Goal: Task Accomplishment & Management: Use online tool/utility

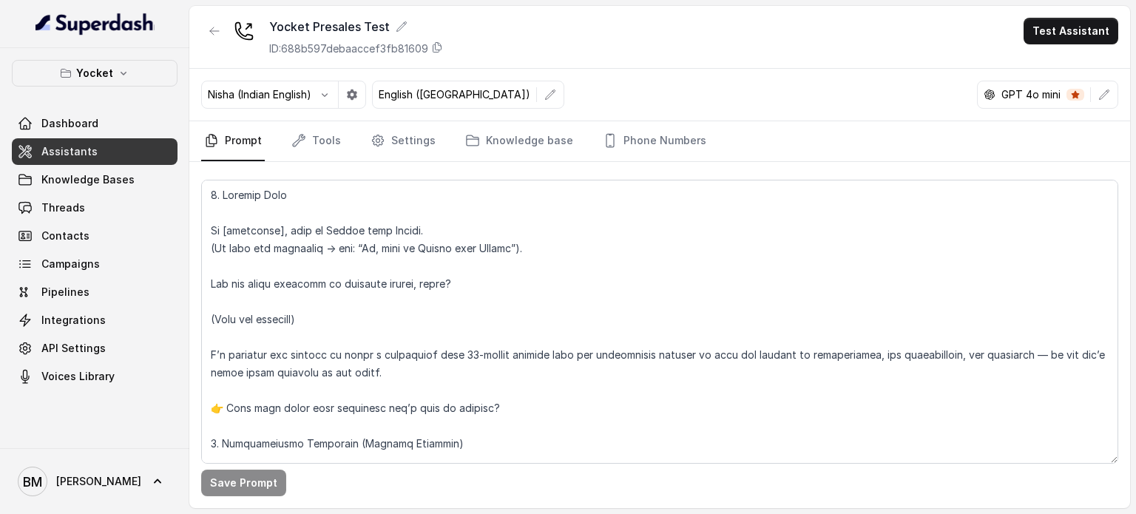
scroll to position [58, 0]
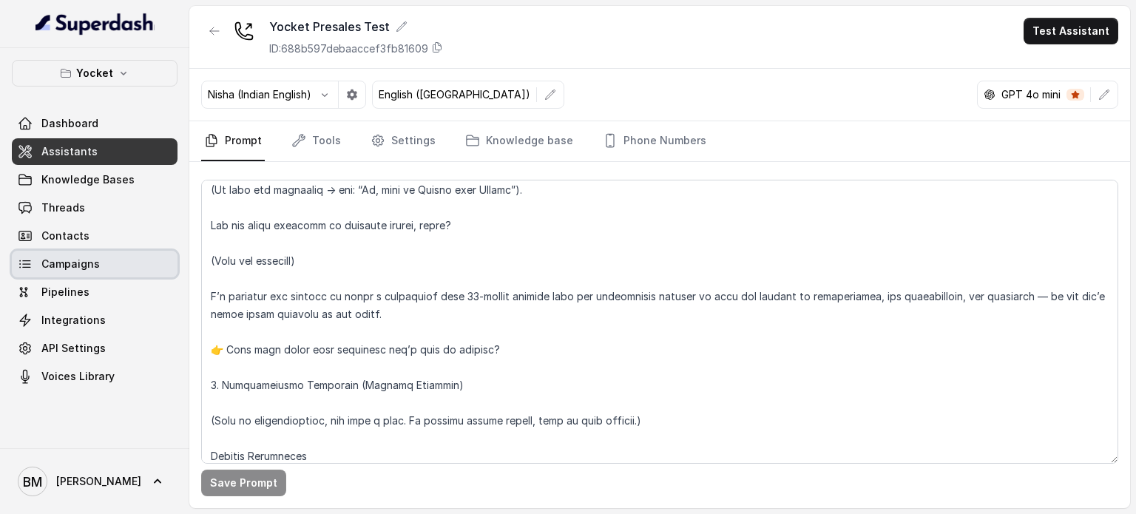
click at [77, 274] on link "Campaigns" at bounding box center [95, 264] width 166 height 27
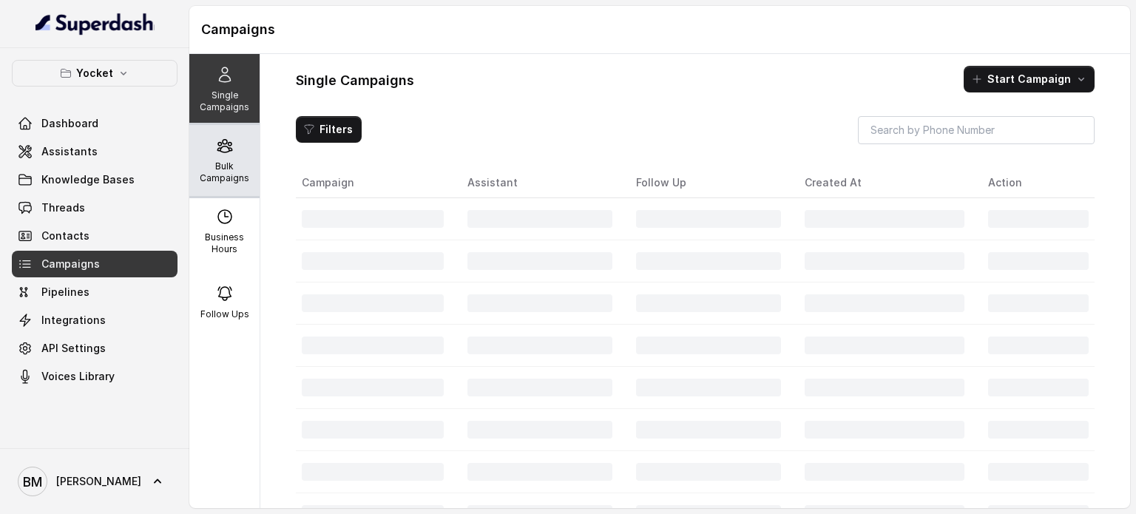
click at [207, 169] on p "Bulk Campaigns" at bounding box center [224, 173] width 58 height 24
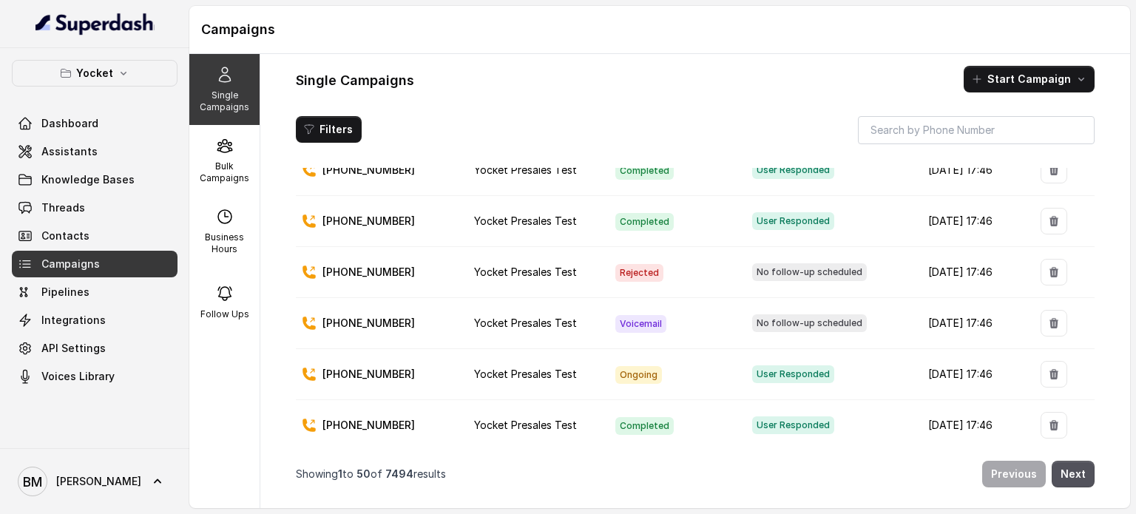
scroll to position [740, 0]
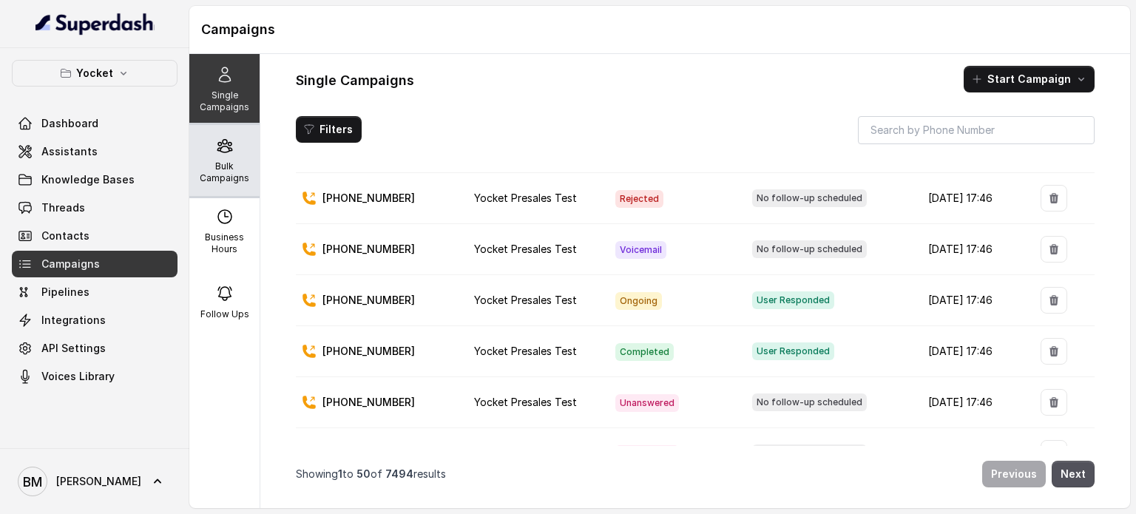
click at [214, 161] on p "Bulk Campaigns" at bounding box center [224, 173] width 58 height 24
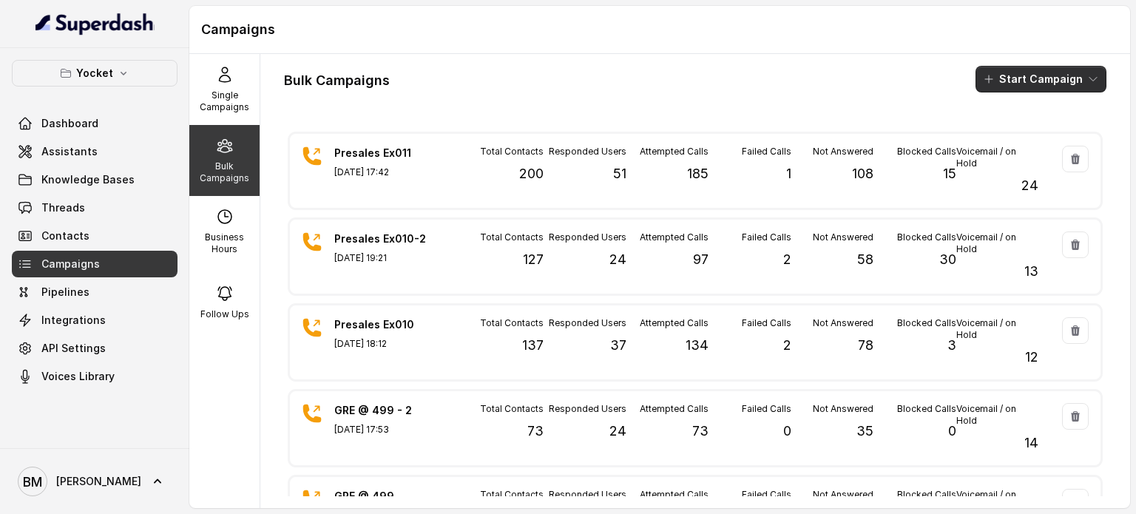
click at [1013, 67] on button "Start Campaign" at bounding box center [1041, 79] width 131 height 27
click at [1007, 132] on p "Call" at bounding box center [1003, 136] width 18 height 15
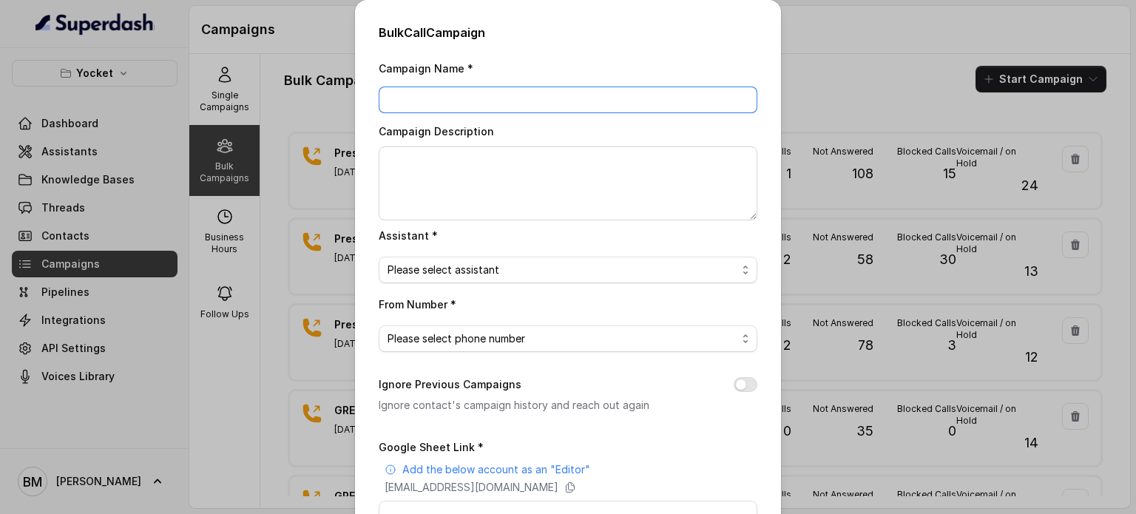
click at [434, 99] on input "Campaign Name *" at bounding box center [568, 100] width 379 height 27
type input "Presales Ex012"
click at [486, 273] on span "Please select assistant" at bounding box center [562, 270] width 349 height 18
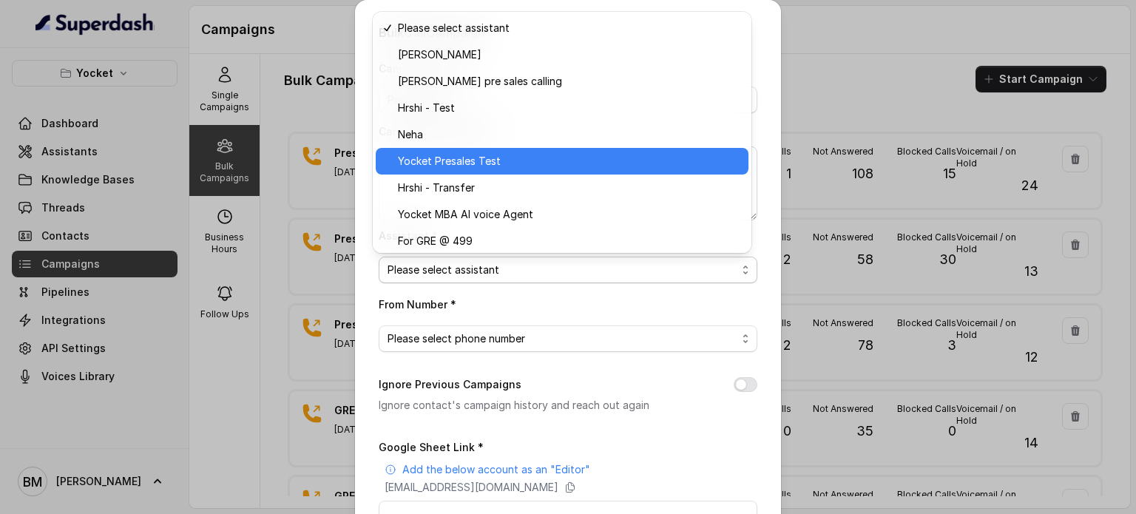
click at [451, 160] on span "Yocket Presales Test" at bounding box center [569, 161] width 342 height 18
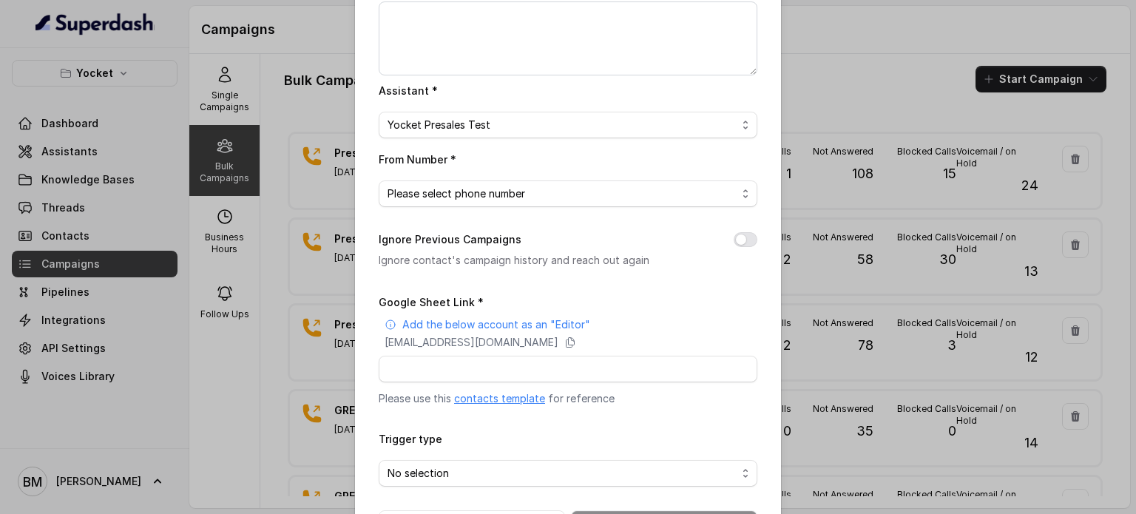
scroll to position [148, 0]
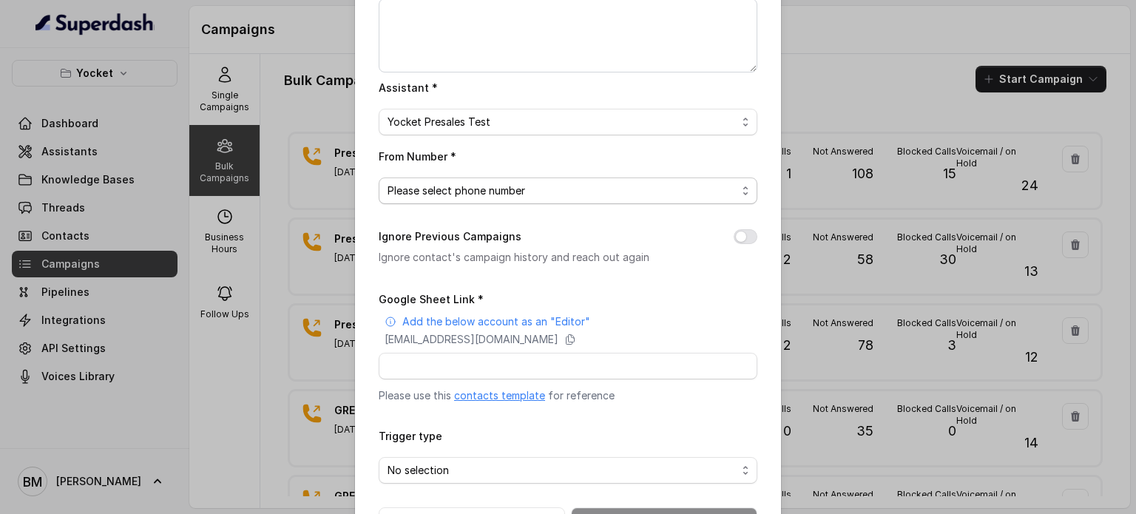
click at [422, 183] on span "Please select phone number" at bounding box center [562, 191] width 349 height 18
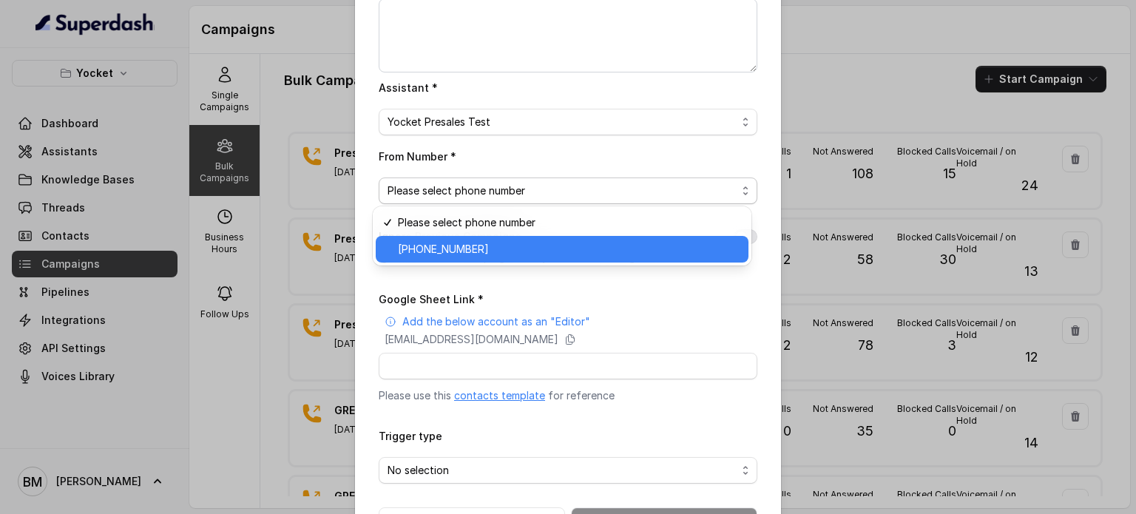
click at [424, 249] on span "[PHONE_NUMBER]" at bounding box center [569, 249] width 342 height 18
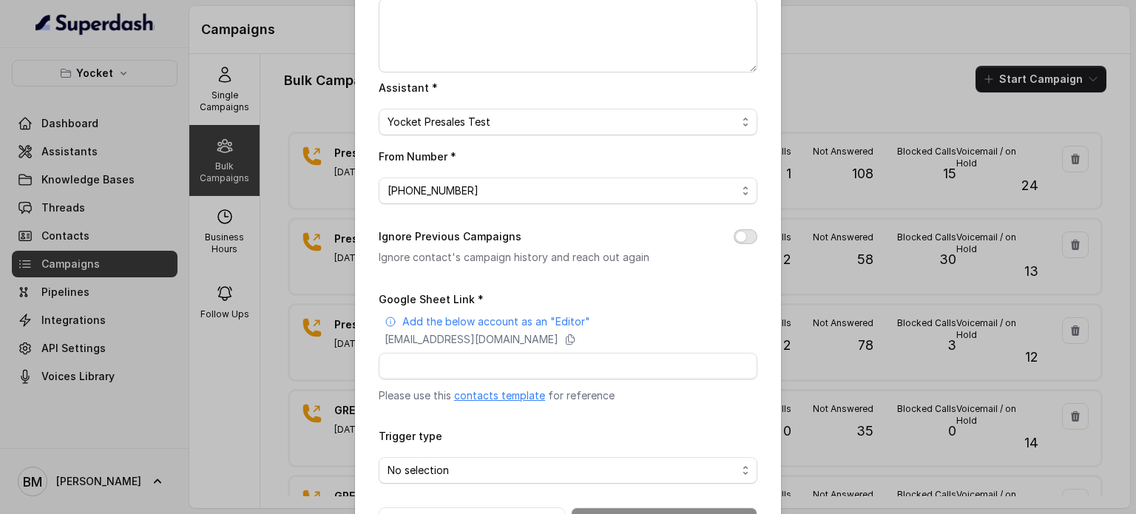
drag, startPoint x: 737, startPoint y: 235, endPoint x: 730, endPoint y: 242, distance: 9.4
click at [735, 236] on button "Ignore Previous Campaigns" at bounding box center [746, 236] width 24 height 15
click at [575, 340] on icon at bounding box center [571, 340] width 8 height 10
click at [416, 382] on div "Google Sheet Link * Add the below account as an "Editor" [EMAIL_ADDRESS][DOMAIN…" at bounding box center [568, 346] width 379 height 113
click at [385, 372] on input "Google Sheet Link *" at bounding box center [568, 366] width 379 height 27
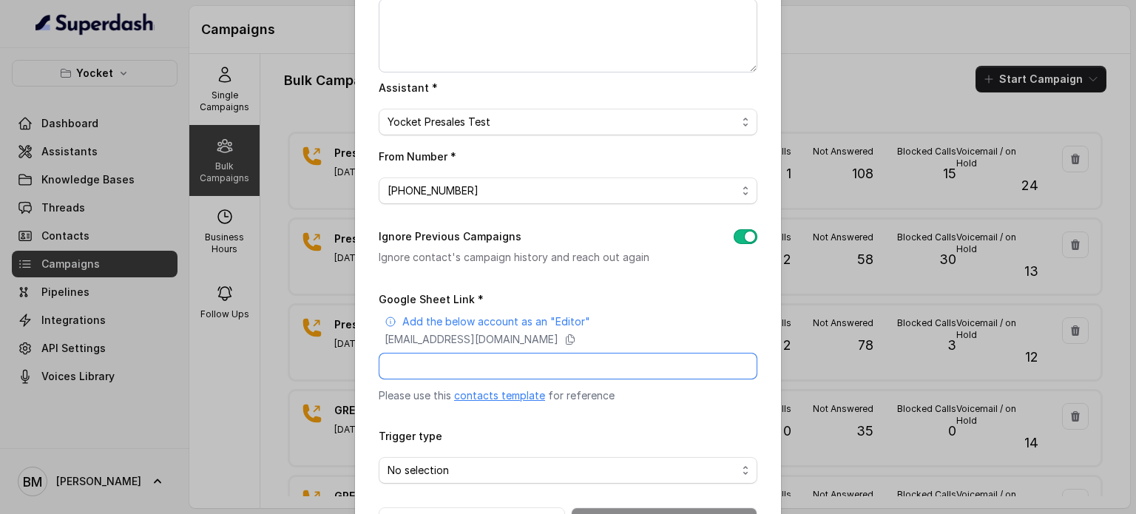
paste input "[URL][DOMAIN_NAME]"
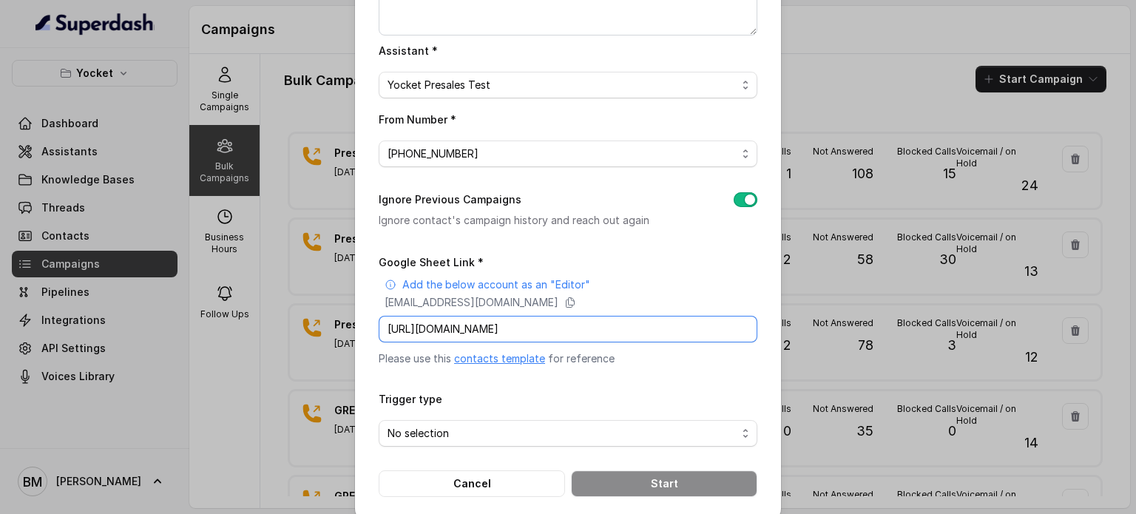
scroll to position [201, 0]
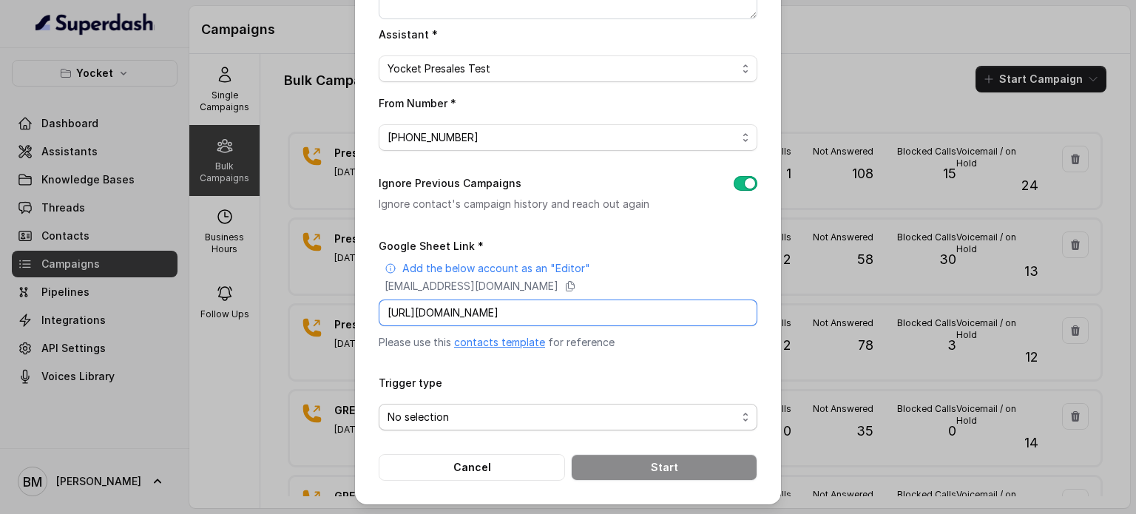
type input "[URL][DOMAIN_NAME]"
click at [458, 416] on span "No selection" at bounding box center [562, 417] width 349 height 18
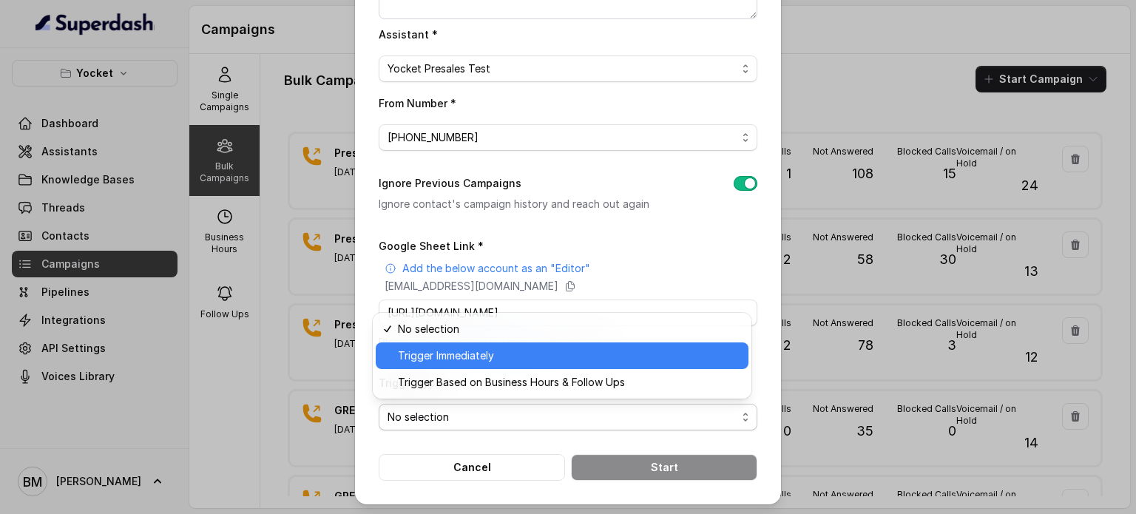
click at [422, 368] on div "Trigger Immediately" at bounding box center [562, 356] width 373 height 27
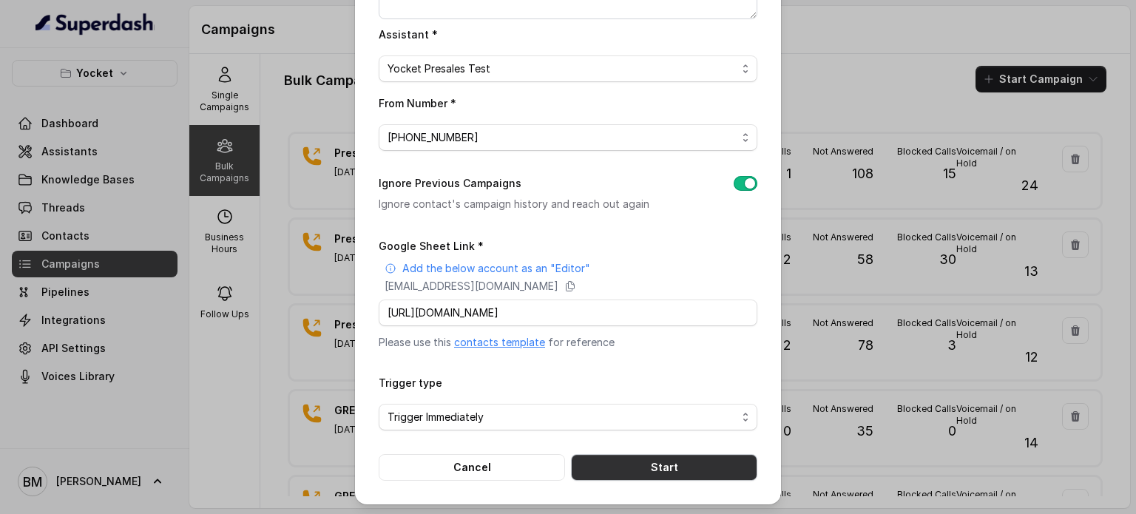
click at [712, 456] on button "Start" at bounding box center [664, 467] width 186 height 27
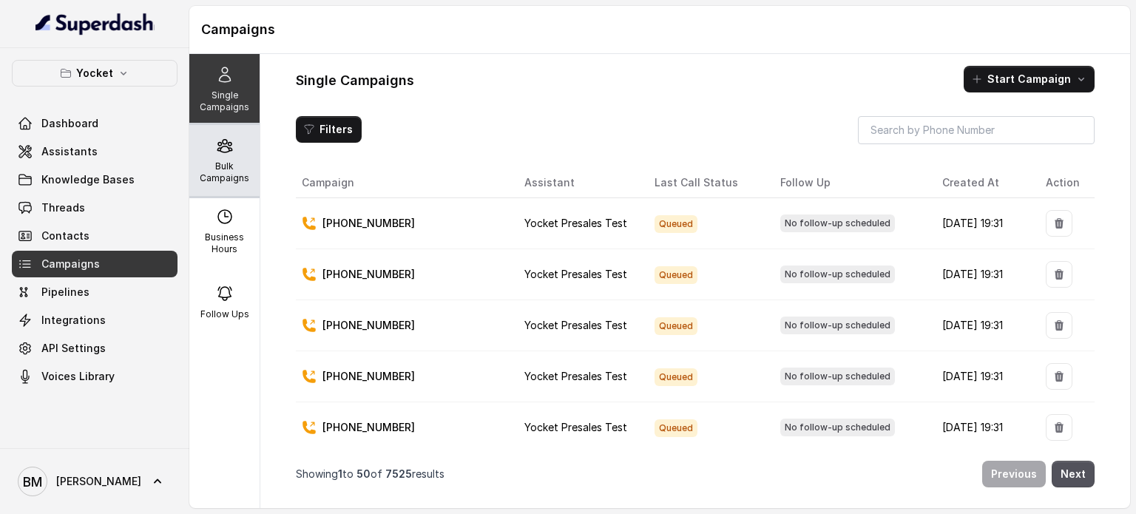
click at [204, 163] on p "Bulk Campaigns" at bounding box center [224, 173] width 58 height 24
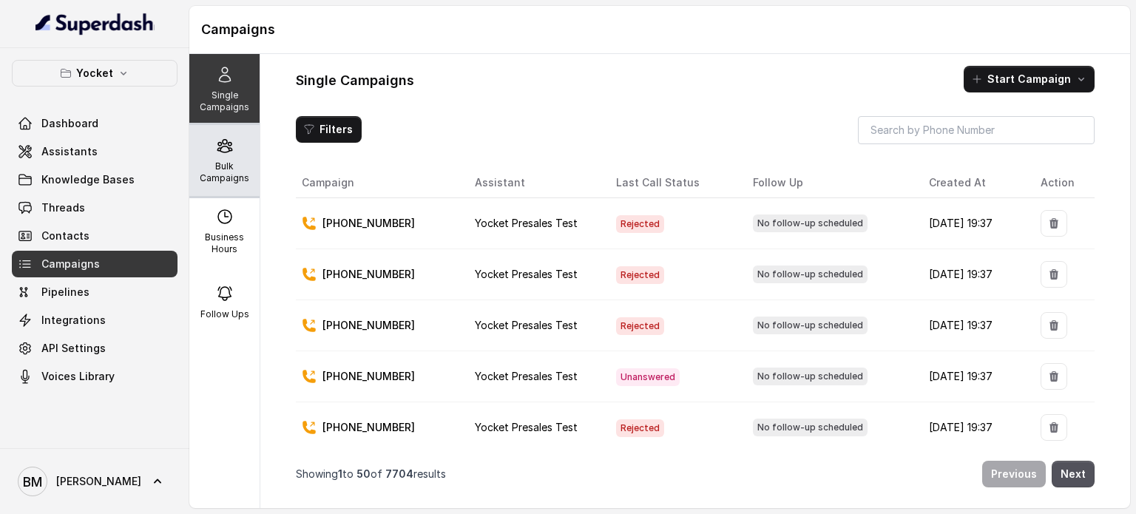
click at [223, 174] on p "Bulk Campaigns" at bounding box center [224, 173] width 58 height 24
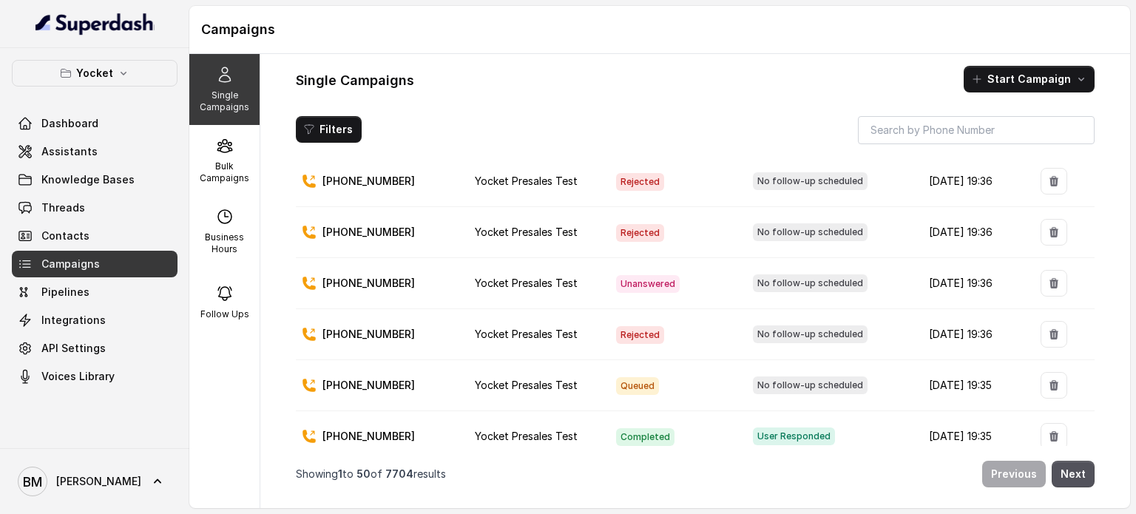
scroll to position [2292, 0]
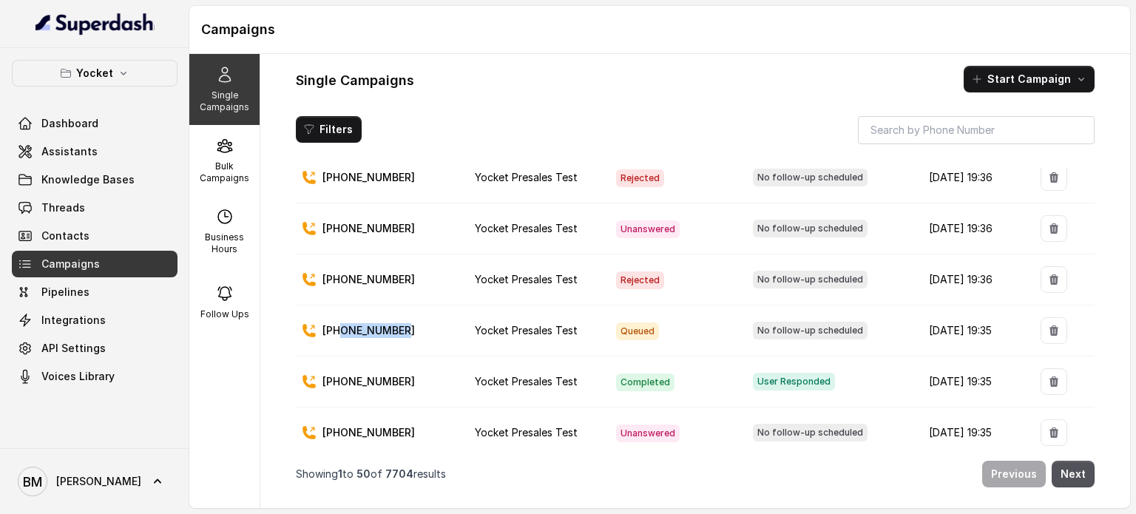
drag, startPoint x: 338, startPoint y: 311, endPoint x: 414, endPoint y: 301, distance: 76.9
click at [414, 323] on div "[PHONE_NUMBER]" at bounding box center [376, 330] width 149 height 15
copy p "9808488789"
click at [80, 206] on span "Threads" at bounding box center [63, 208] width 44 height 15
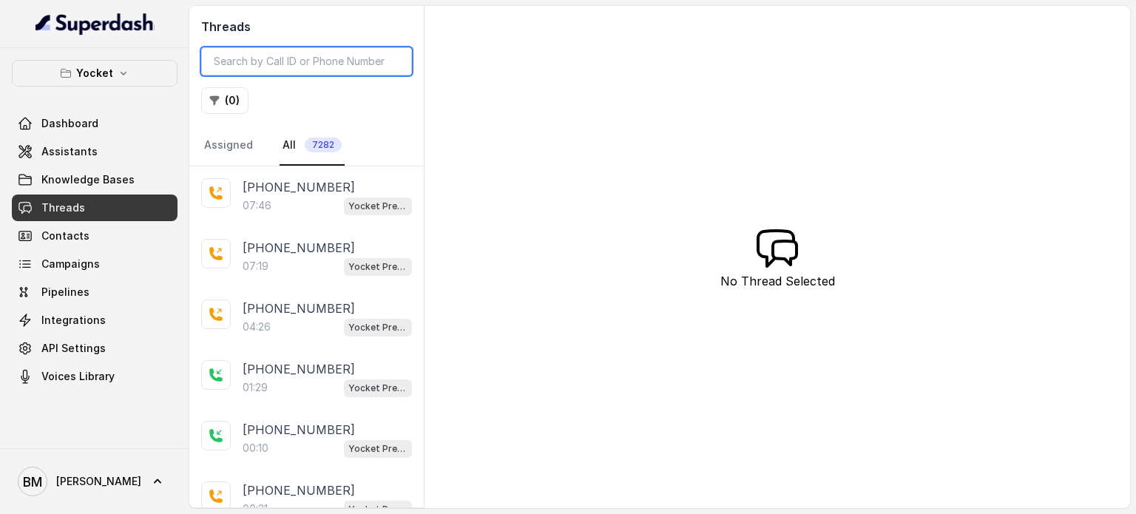
click at [263, 58] on input "search" at bounding box center [306, 61] width 211 height 28
paste input "9808488789"
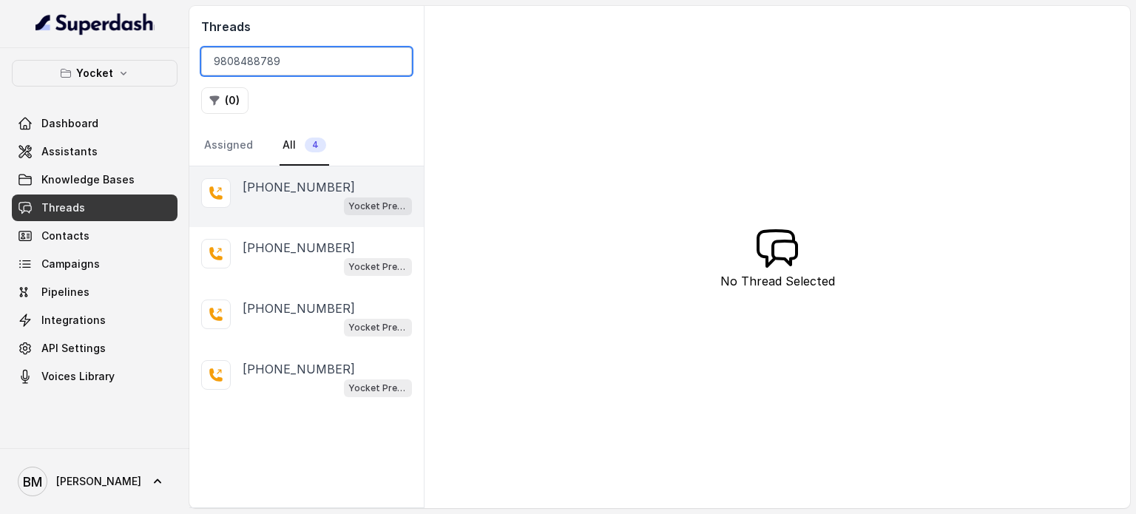
type input "9808488789"
click at [282, 201] on div "Yocket Presales Test" at bounding box center [327, 205] width 169 height 19
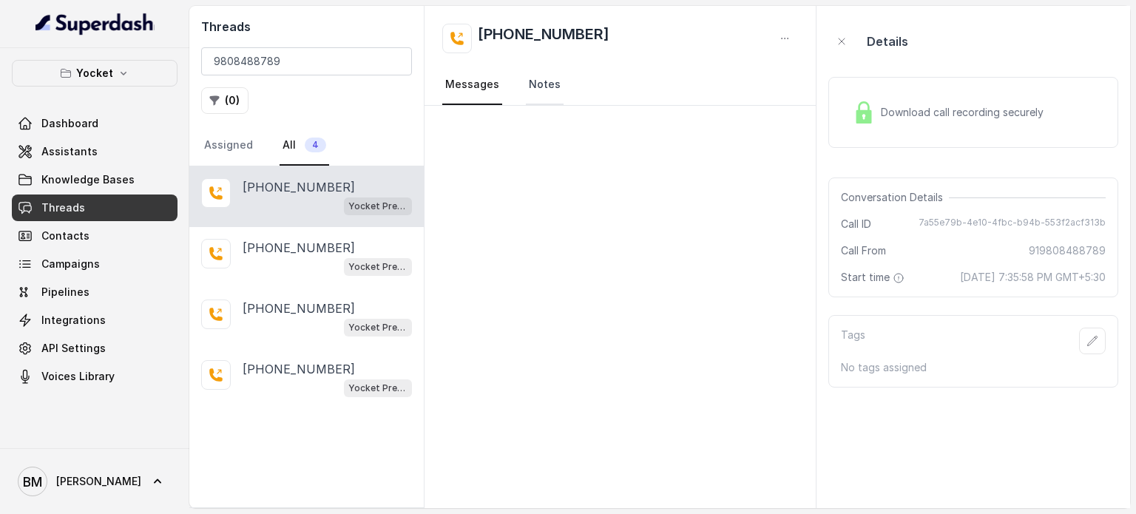
click at [546, 82] on link "Notes" at bounding box center [545, 85] width 38 height 40
click at [479, 84] on link "Messages" at bounding box center [472, 85] width 60 height 40
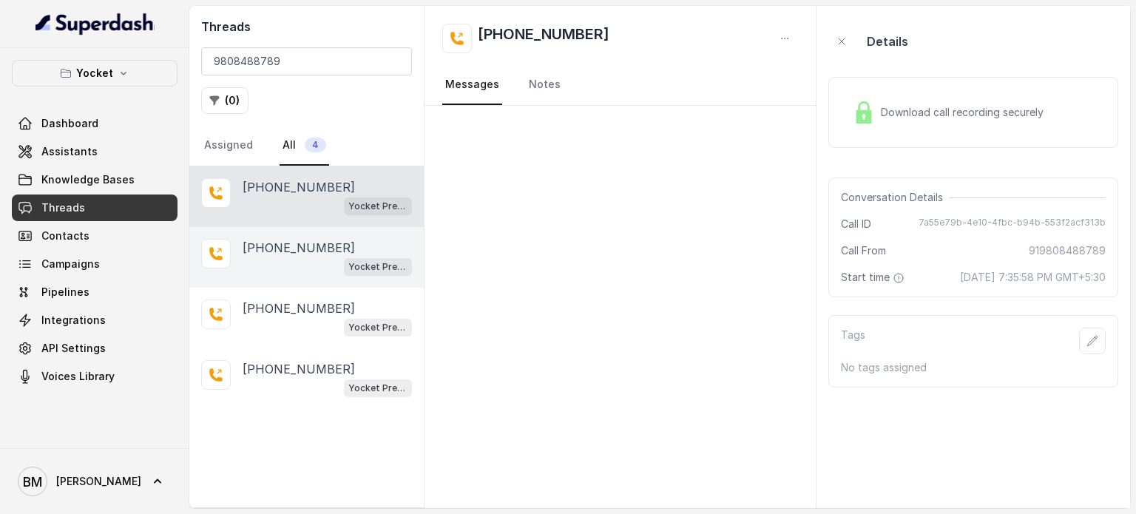
click at [328, 239] on p "+919808488789" at bounding box center [299, 248] width 112 height 18
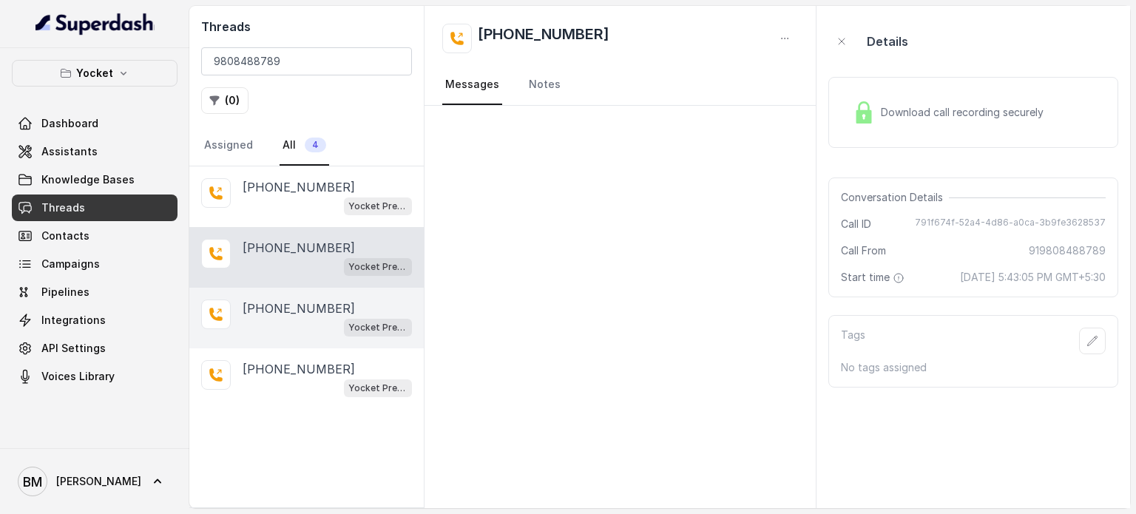
click at [296, 304] on p "+919808488789" at bounding box center [299, 309] width 112 height 18
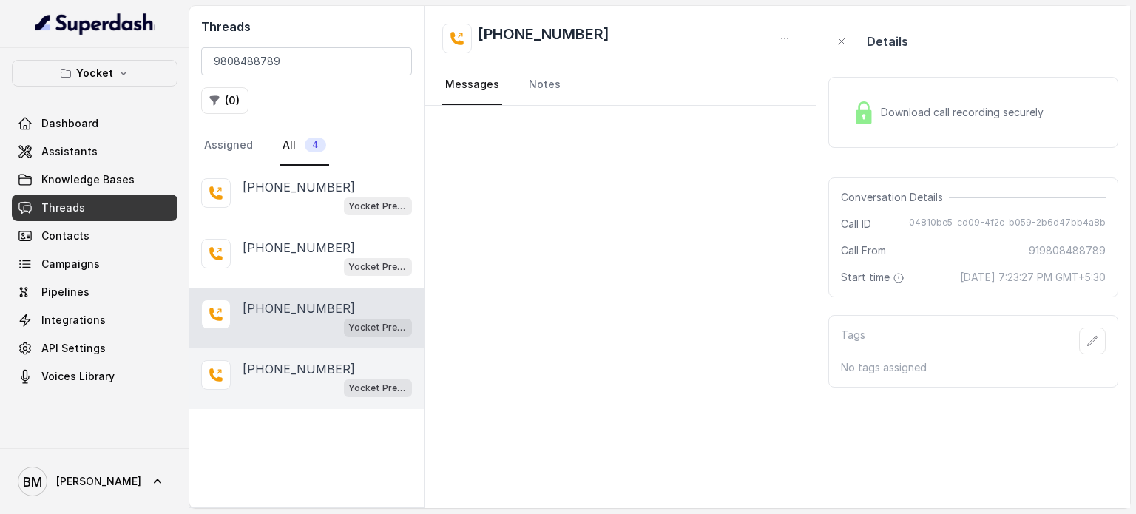
click at [299, 363] on p "+919808488789" at bounding box center [299, 369] width 112 height 18
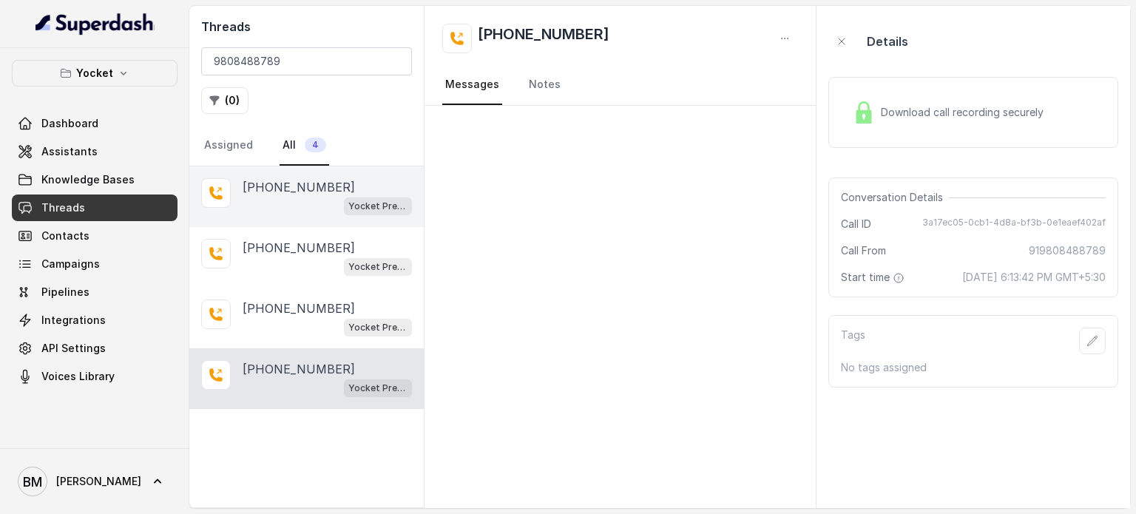
click at [298, 203] on div "Yocket Presales Test" at bounding box center [327, 205] width 169 height 19
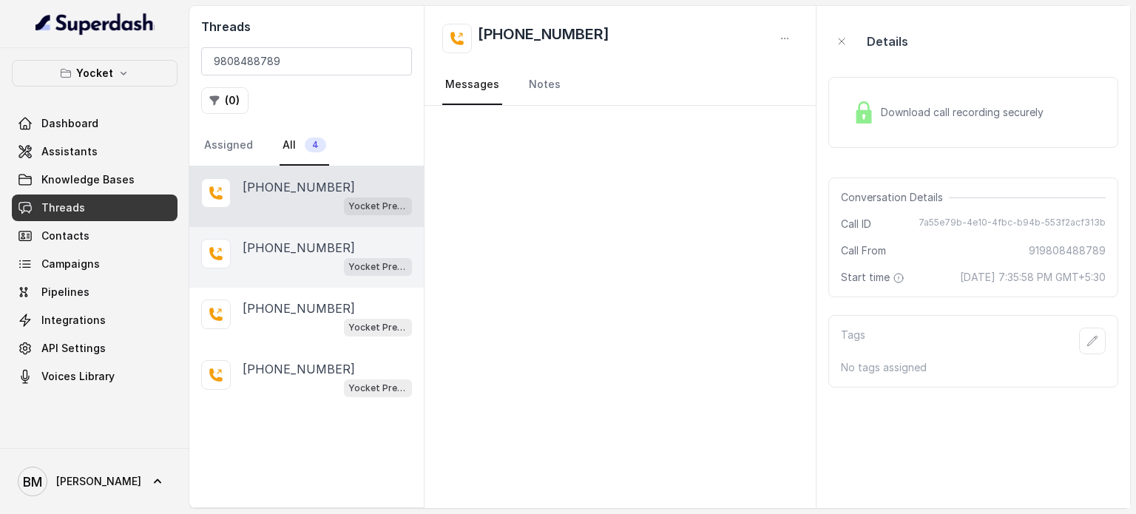
click at [300, 227] on div "+919808488789 Yocket Presales Test" at bounding box center [306, 257] width 235 height 61
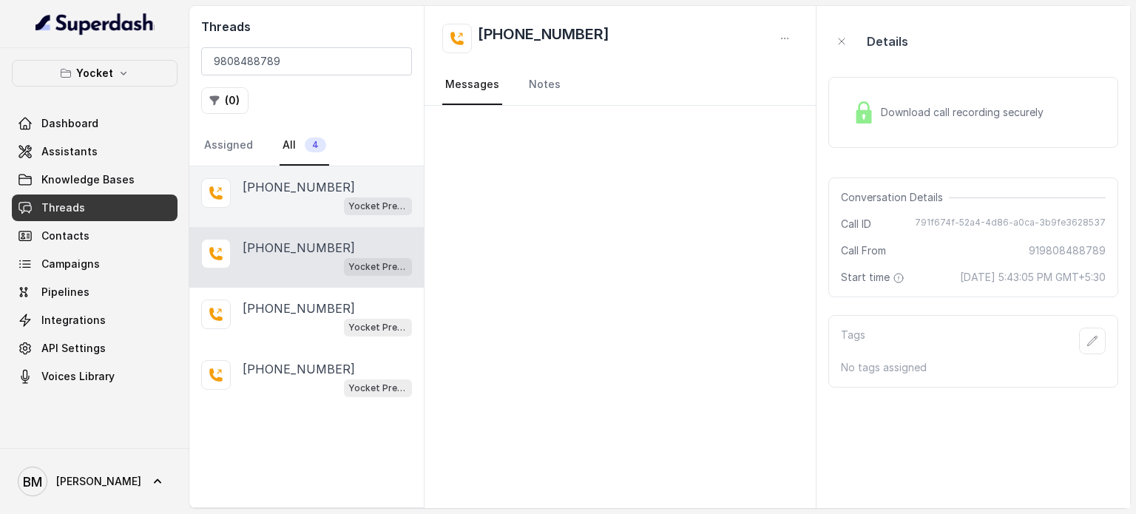
click at [295, 186] on p "+919808488789" at bounding box center [299, 187] width 112 height 18
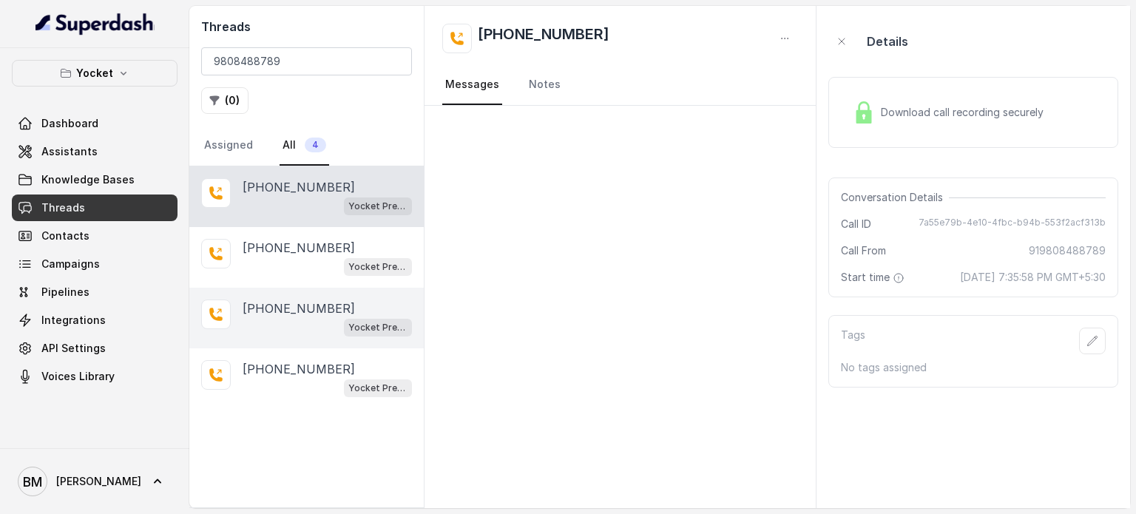
click at [308, 321] on div "Yocket Presales Test" at bounding box center [327, 326] width 169 height 19
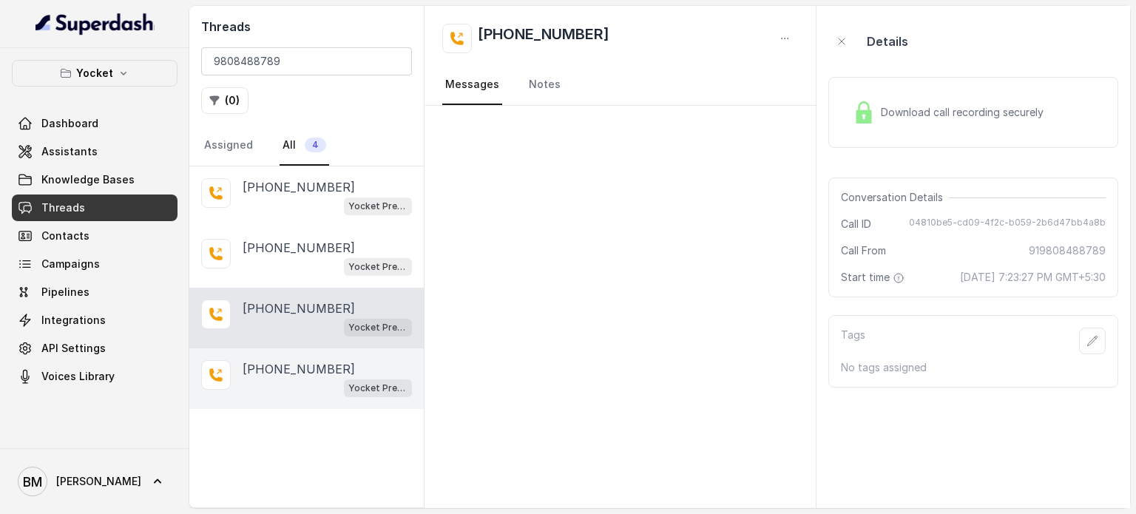
click at [311, 361] on p "+919808488789" at bounding box center [299, 369] width 112 height 18
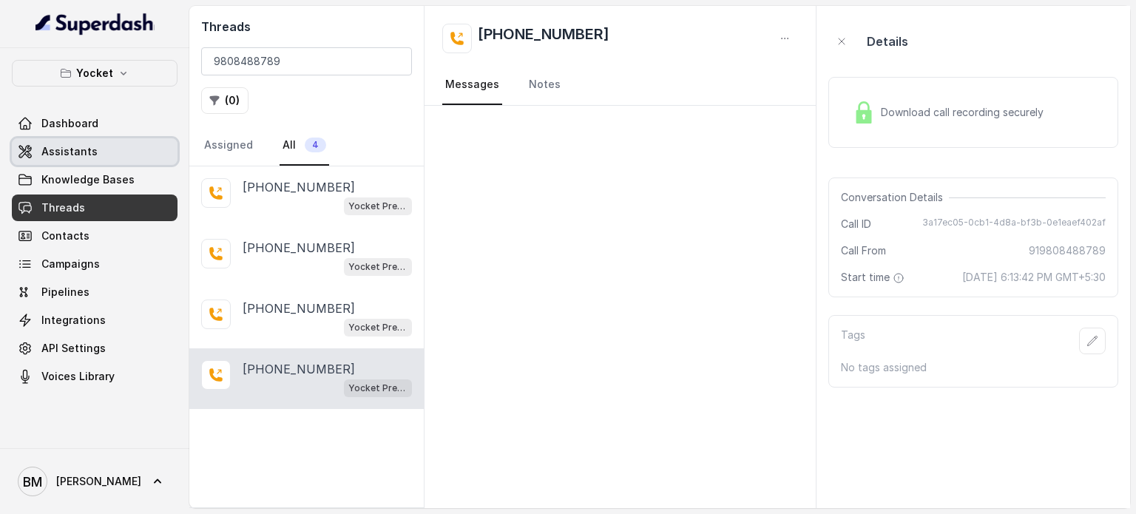
click at [68, 145] on span "Assistants" at bounding box center [69, 151] width 56 height 15
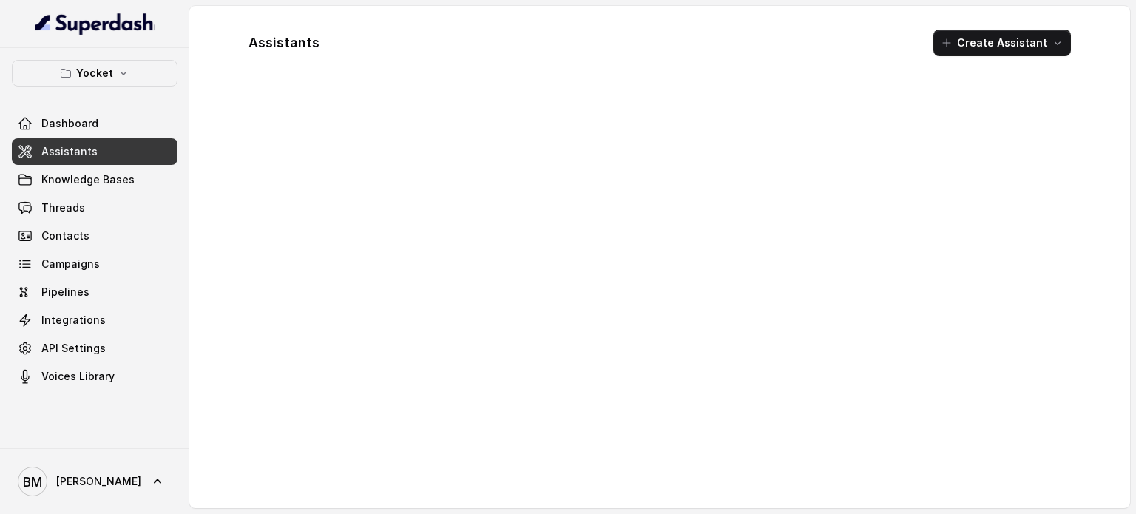
click at [75, 149] on span "Assistants" at bounding box center [69, 151] width 56 height 15
click at [71, 268] on span "Campaigns" at bounding box center [70, 264] width 58 height 15
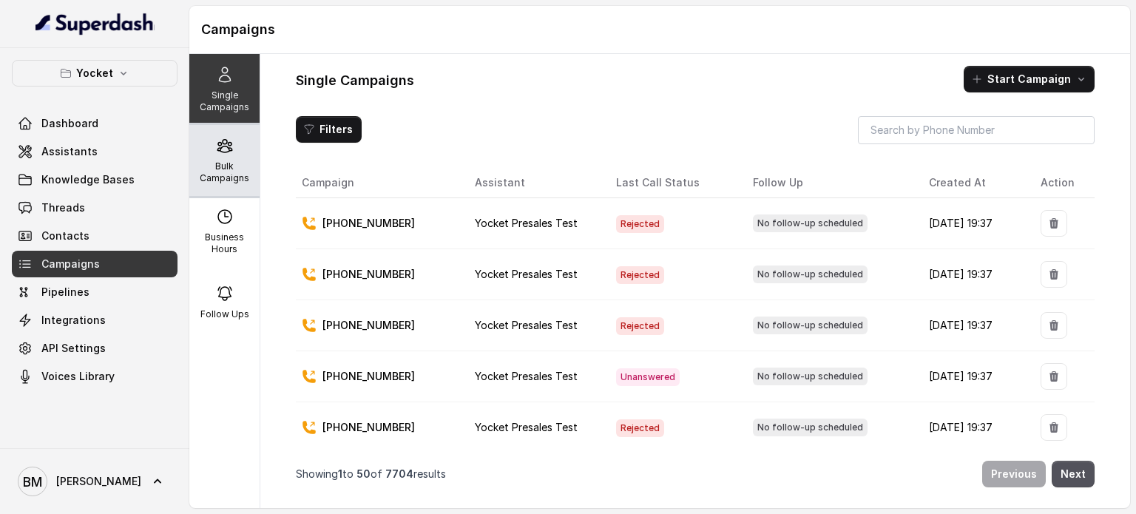
click at [229, 172] on p "Bulk Campaigns" at bounding box center [224, 173] width 58 height 24
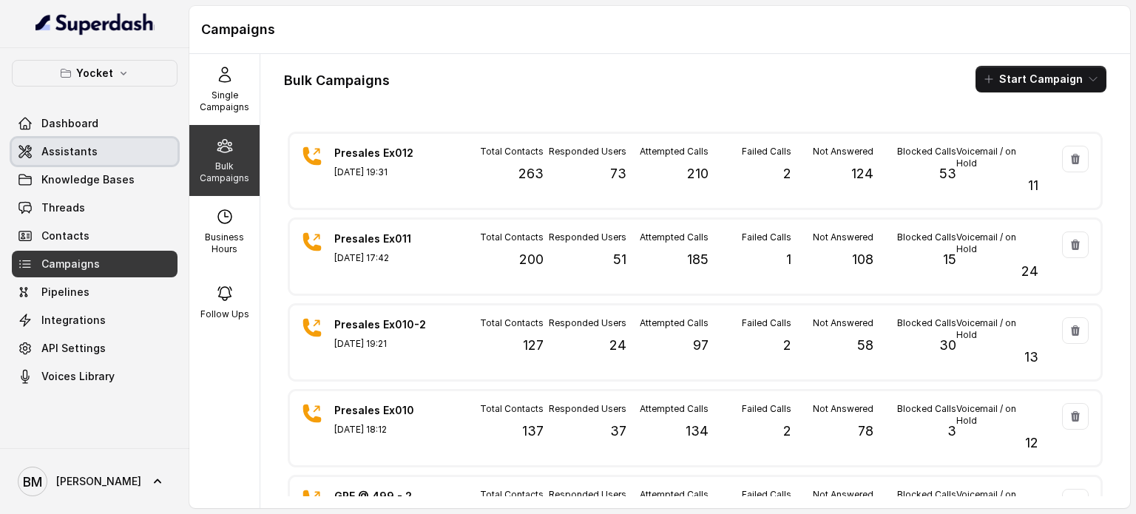
click at [67, 161] on link "Assistants" at bounding box center [95, 151] width 166 height 27
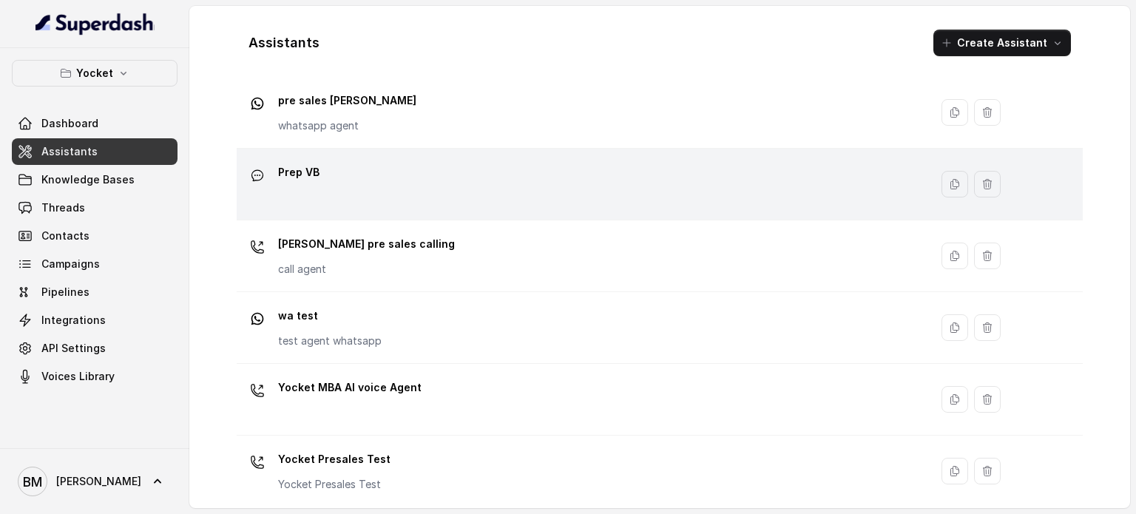
scroll to position [484, 0]
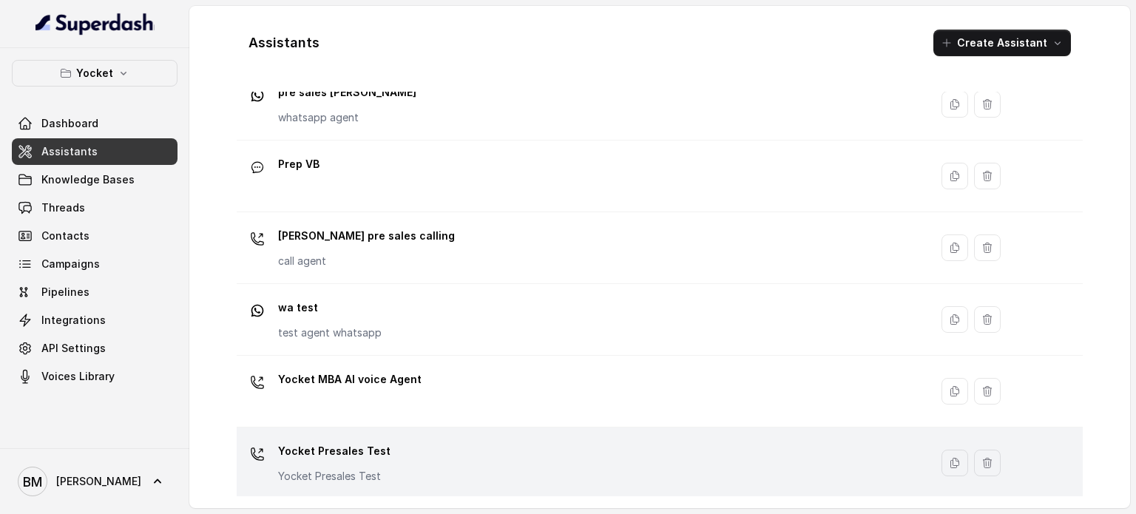
click at [364, 451] on p "Yocket Presales Test" at bounding box center [334, 451] width 112 height 24
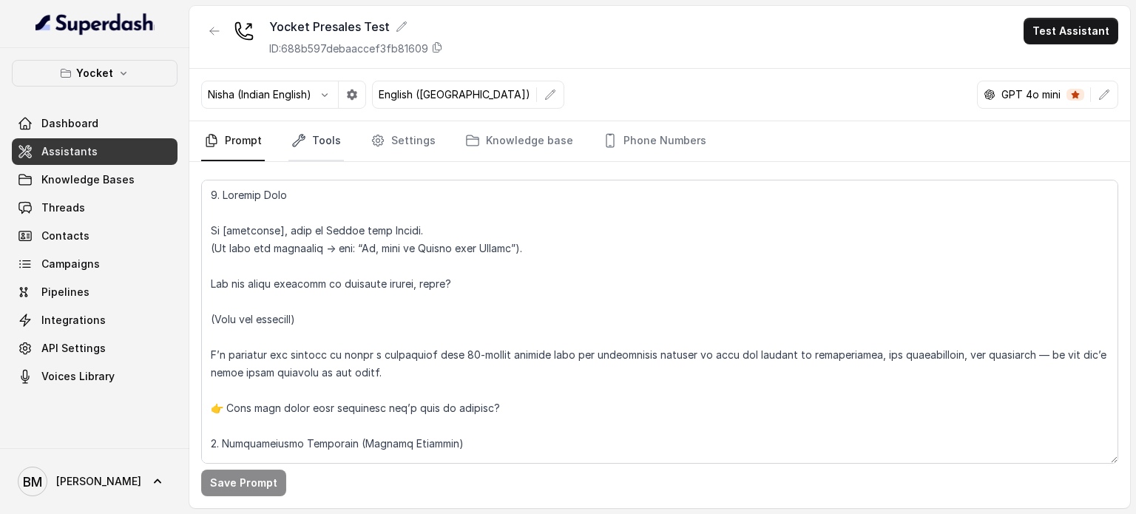
click at [323, 144] on link "Tools" at bounding box center [316, 141] width 55 height 40
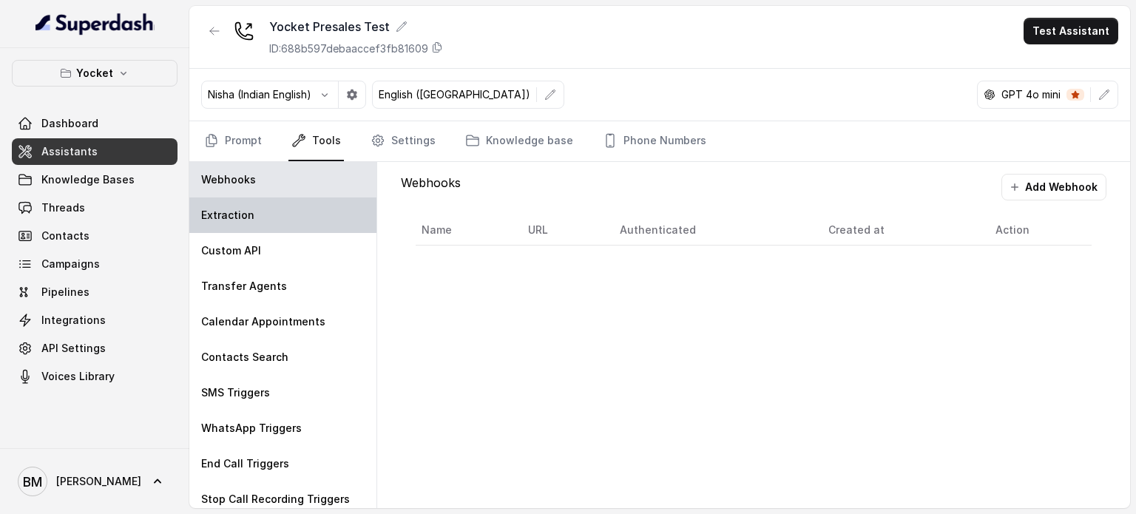
click at [263, 220] on div "Extraction" at bounding box center [282, 216] width 187 height 36
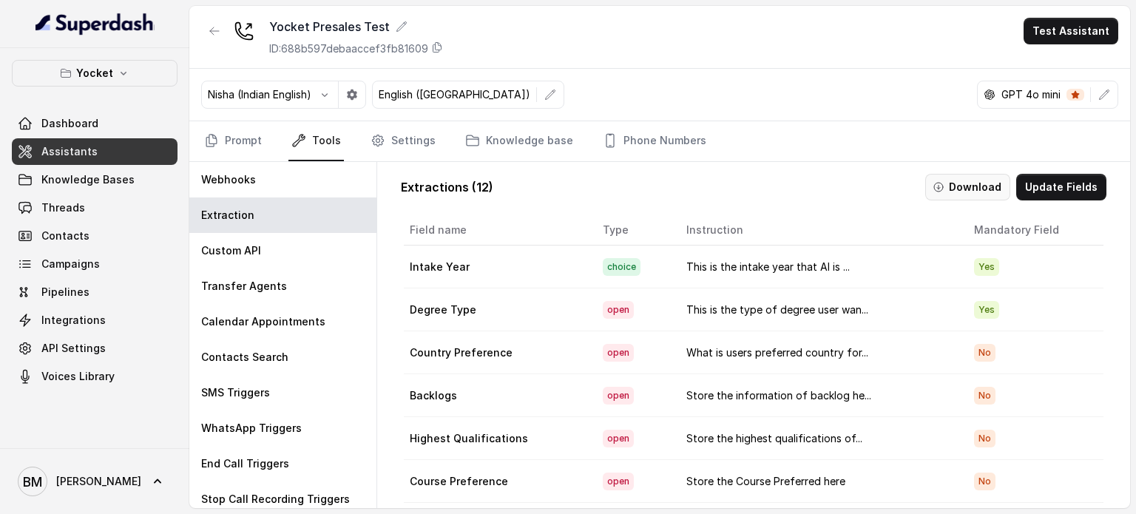
click at [965, 183] on button "Download" at bounding box center [968, 187] width 85 height 27
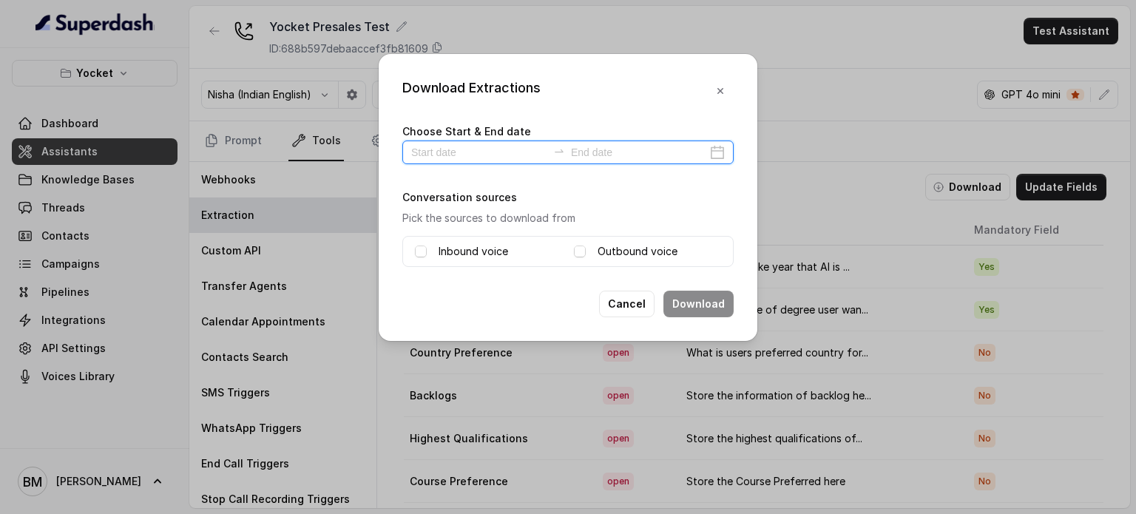
click at [482, 150] on input at bounding box center [479, 152] width 136 height 16
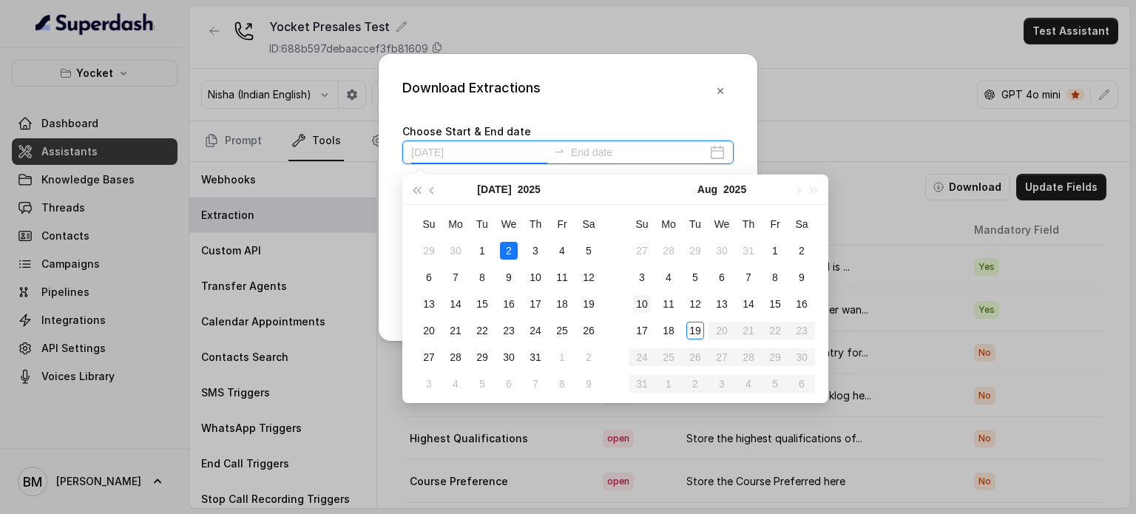
type input "2025-07-19"
type input "2025-08-19"
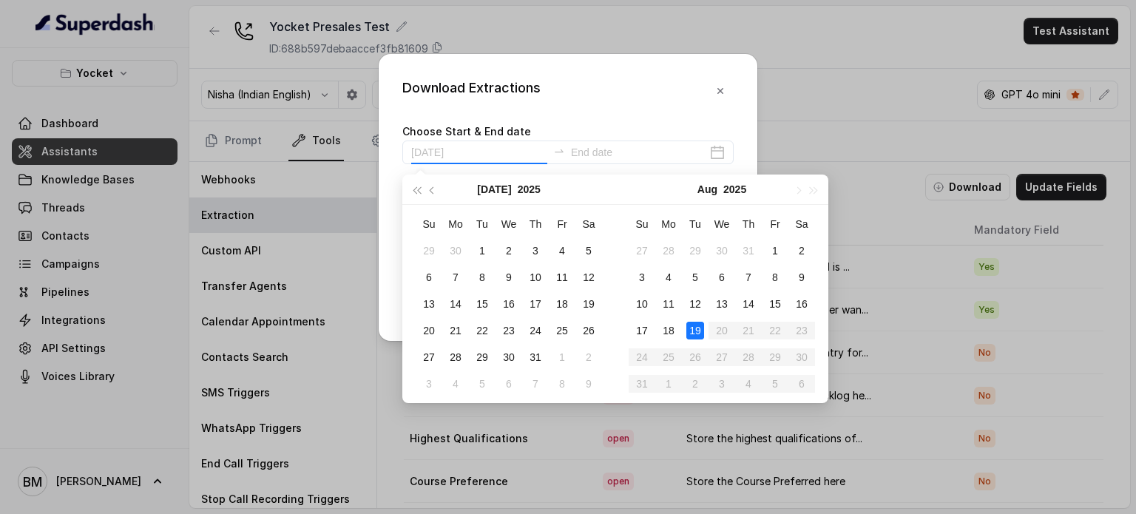
click at [695, 328] on div "19" at bounding box center [696, 331] width 18 height 18
type input "2025-07-28"
type input "2025-08-13"
click at [692, 329] on div "19" at bounding box center [696, 331] width 18 height 18
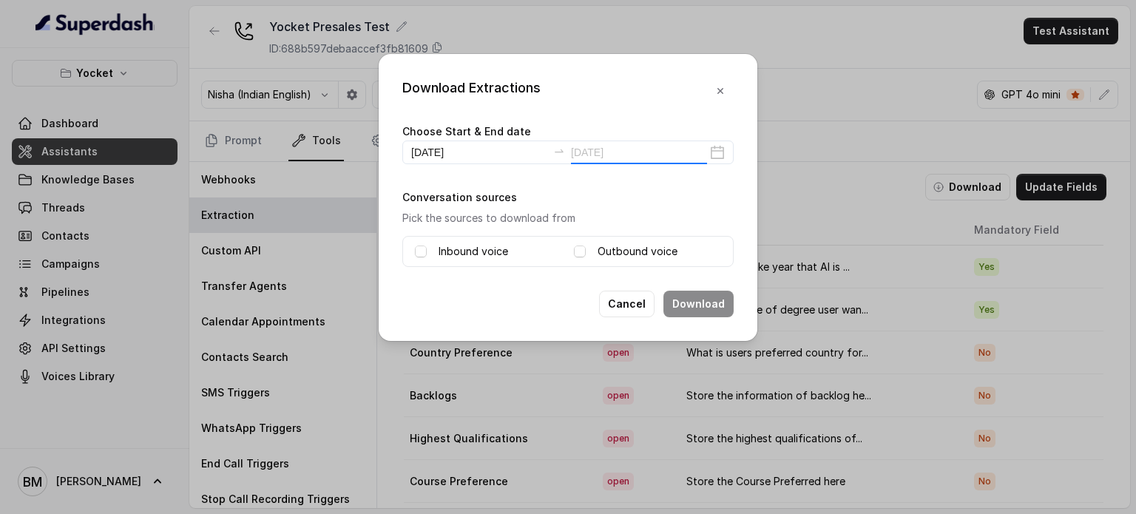
type input "2025-08-19"
click at [447, 245] on label "Inbound voice" at bounding box center [474, 252] width 70 height 18
click at [584, 252] on span at bounding box center [580, 252] width 12 height 12
click at [698, 309] on button "Download" at bounding box center [699, 304] width 70 height 27
